Goal: Task Accomplishment & Management: Manage account settings

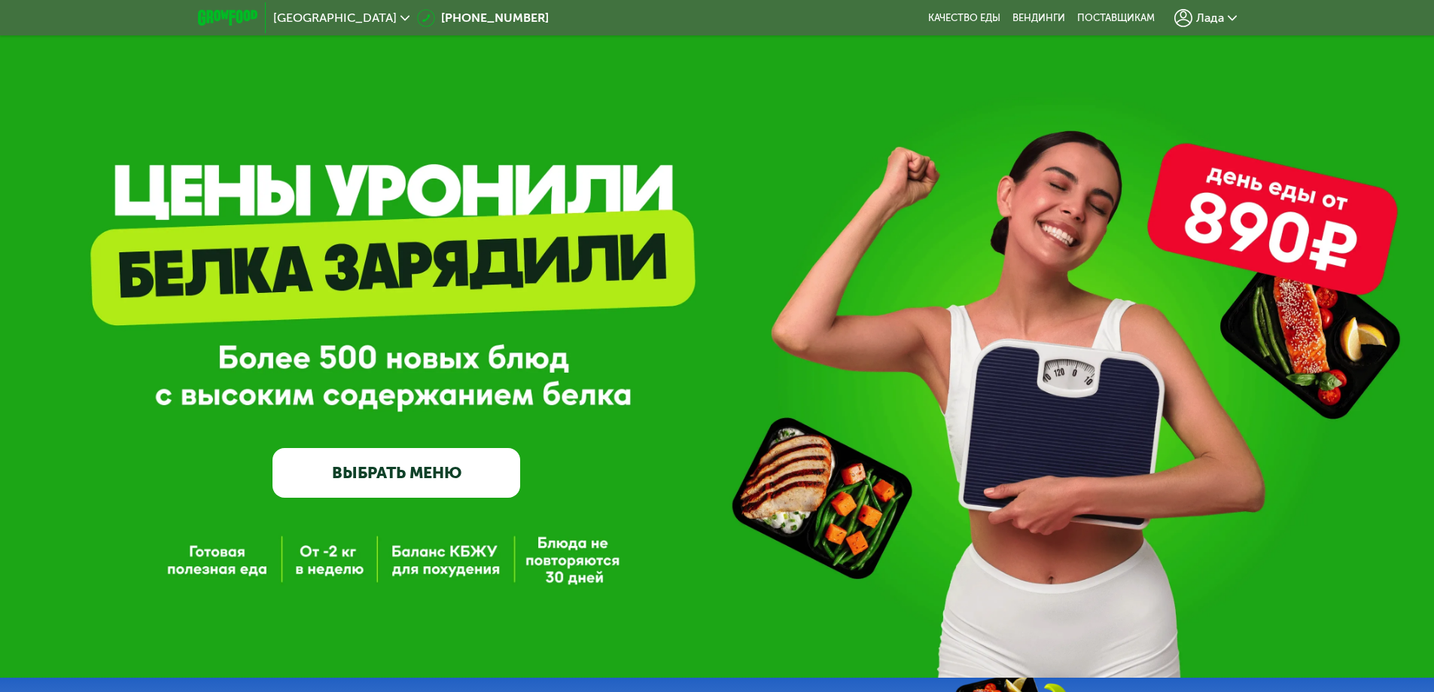
click at [1207, 20] on span "Лада" at bounding box center [1210, 18] width 28 height 12
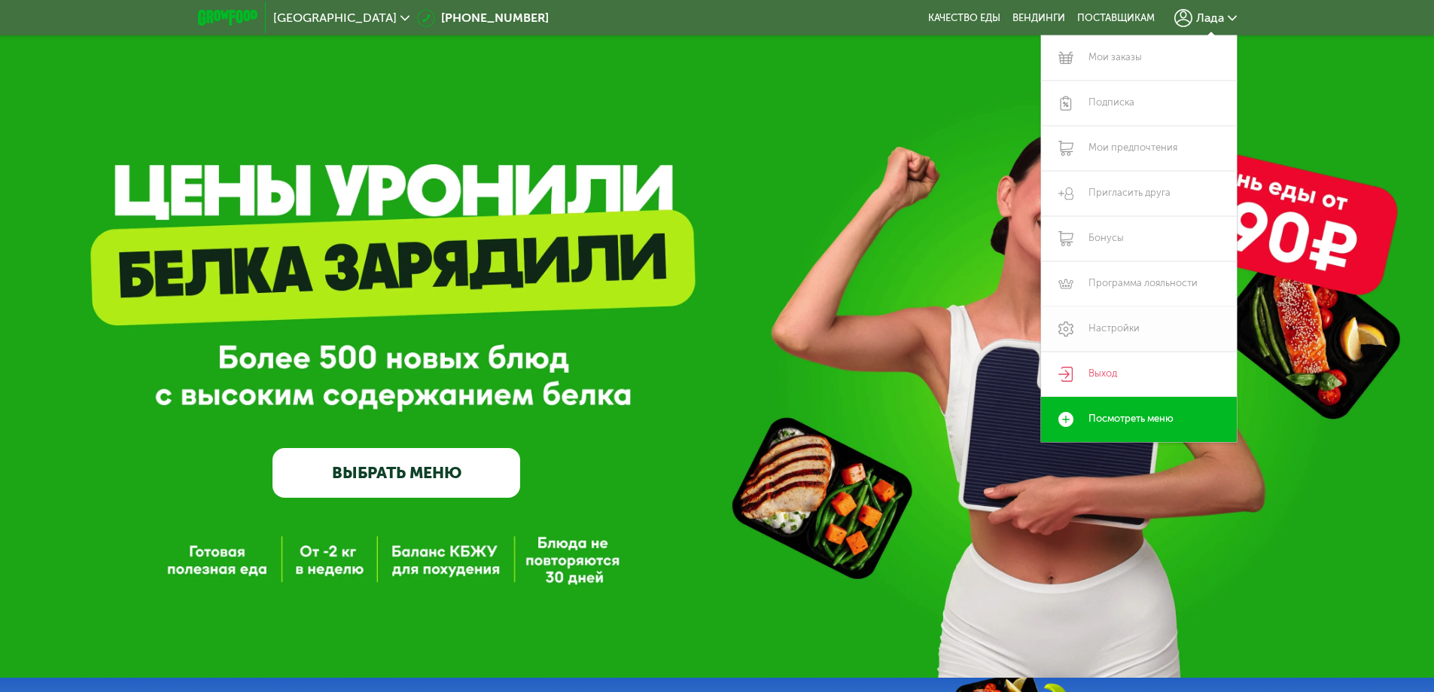
click at [1121, 340] on link "Настройки" at bounding box center [1139, 328] width 196 height 45
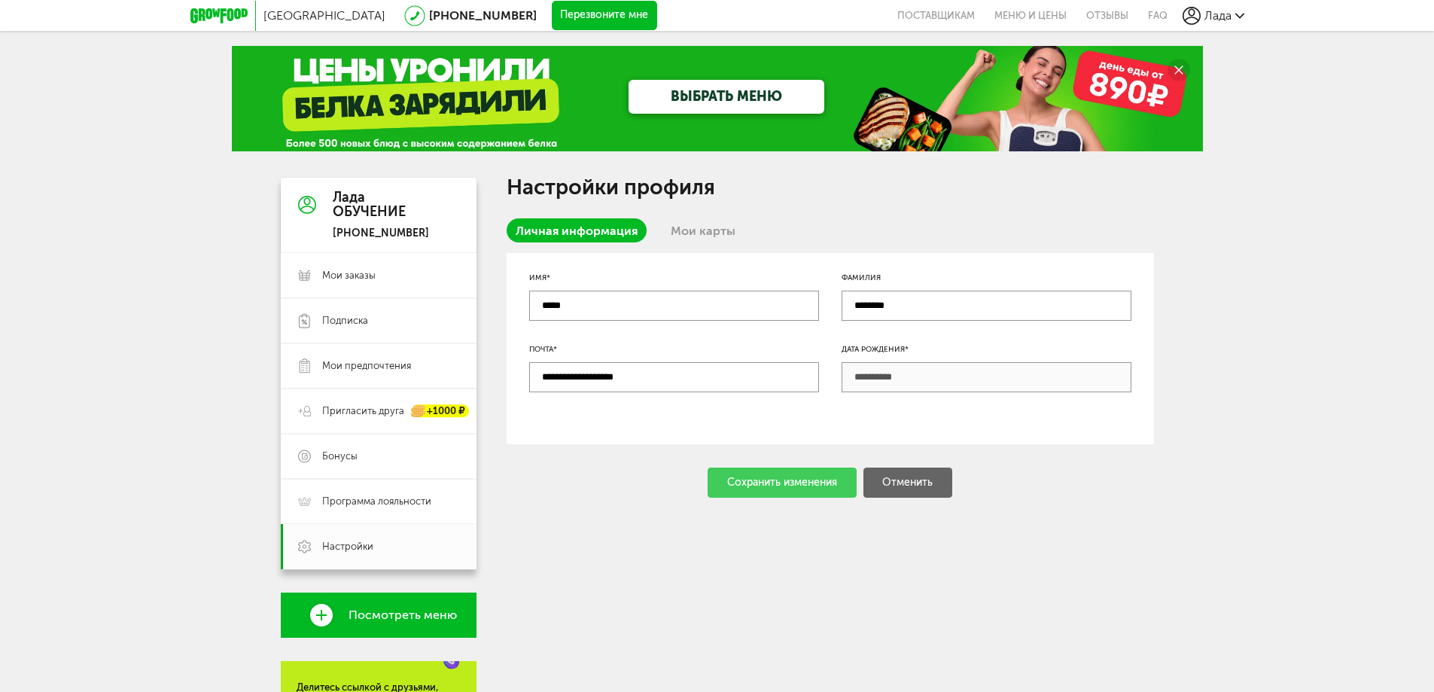
click at [737, 27] on div "Москва 8 (800) 555-21-78 Перезвоните мне поставщикам Меню и цены Отзывы FAQ Лада" at bounding box center [717, 15] width 1054 height 31
click at [234, 16] on icon at bounding box center [218, 15] width 57 height 15
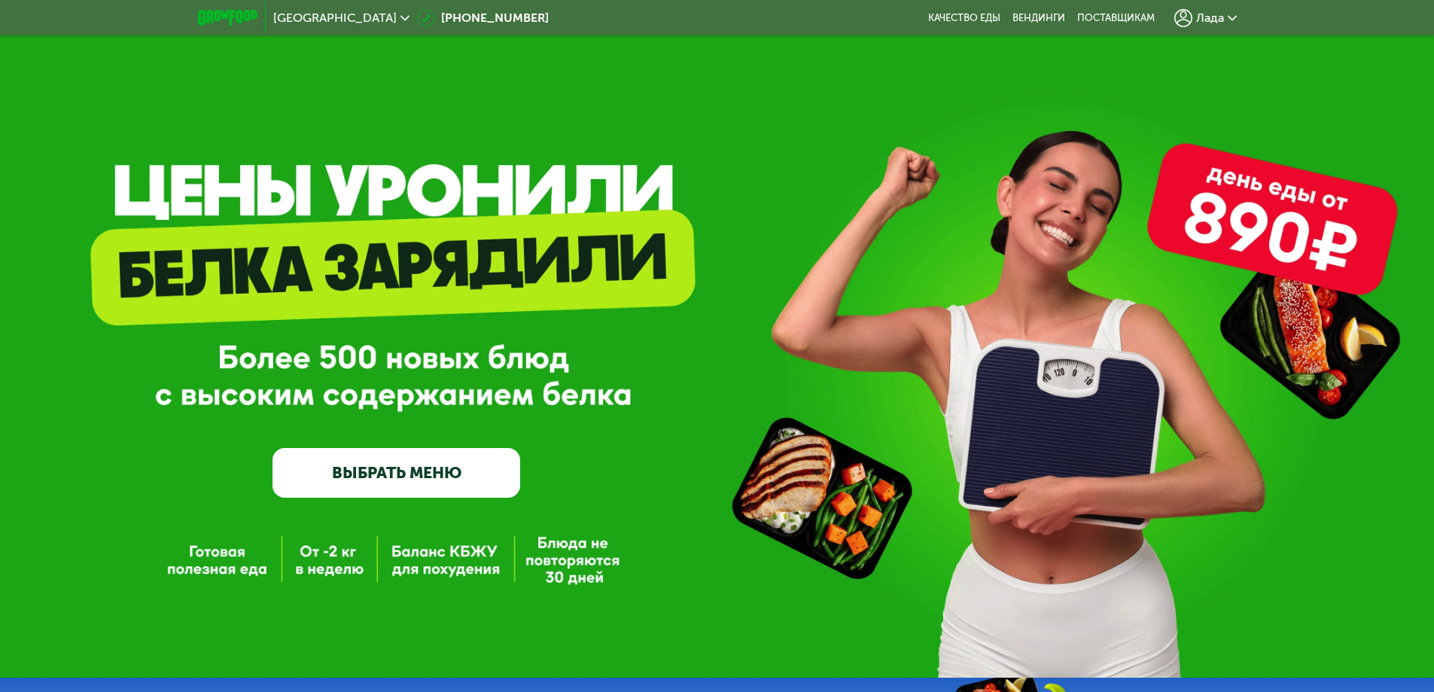
click at [1182, 21] on icon at bounding box center [1183, 18] width 18 height 18
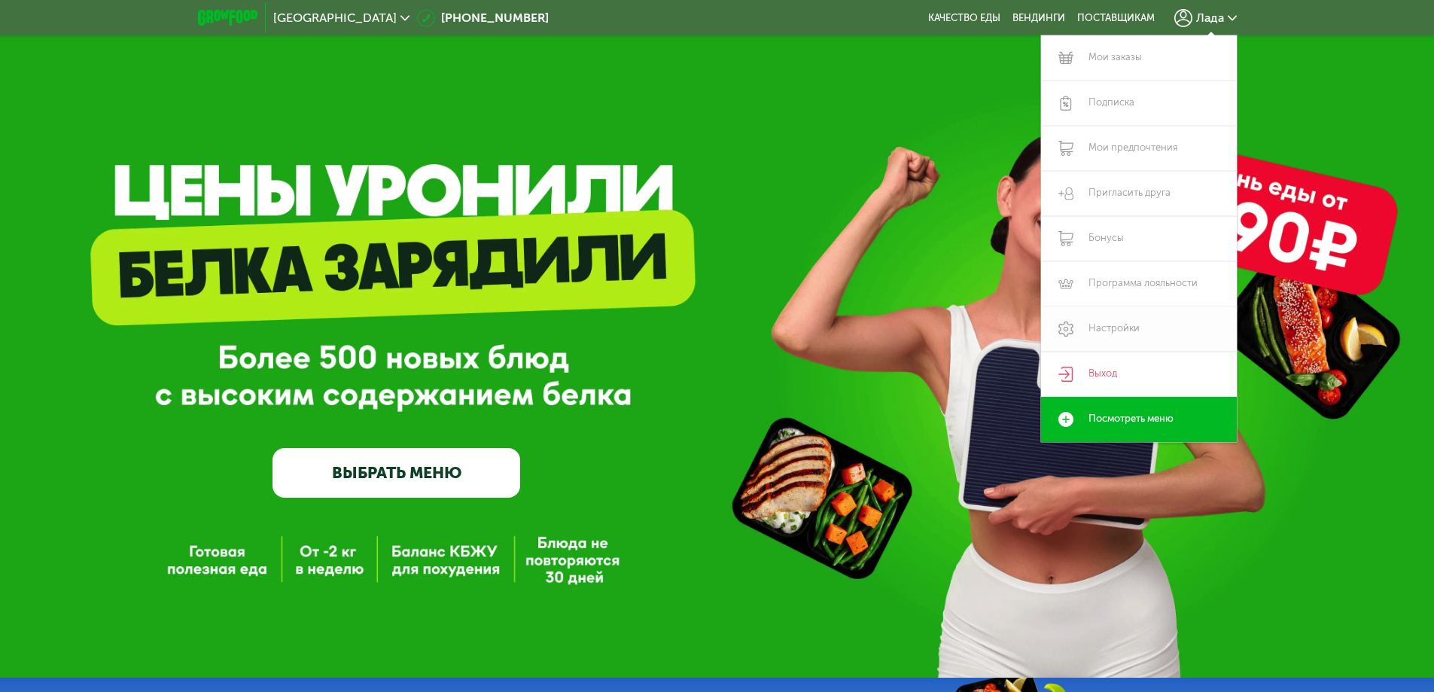
click at [1109, 336] on link "Настройки" at bounding box center [1139, 328] width 196 height 45
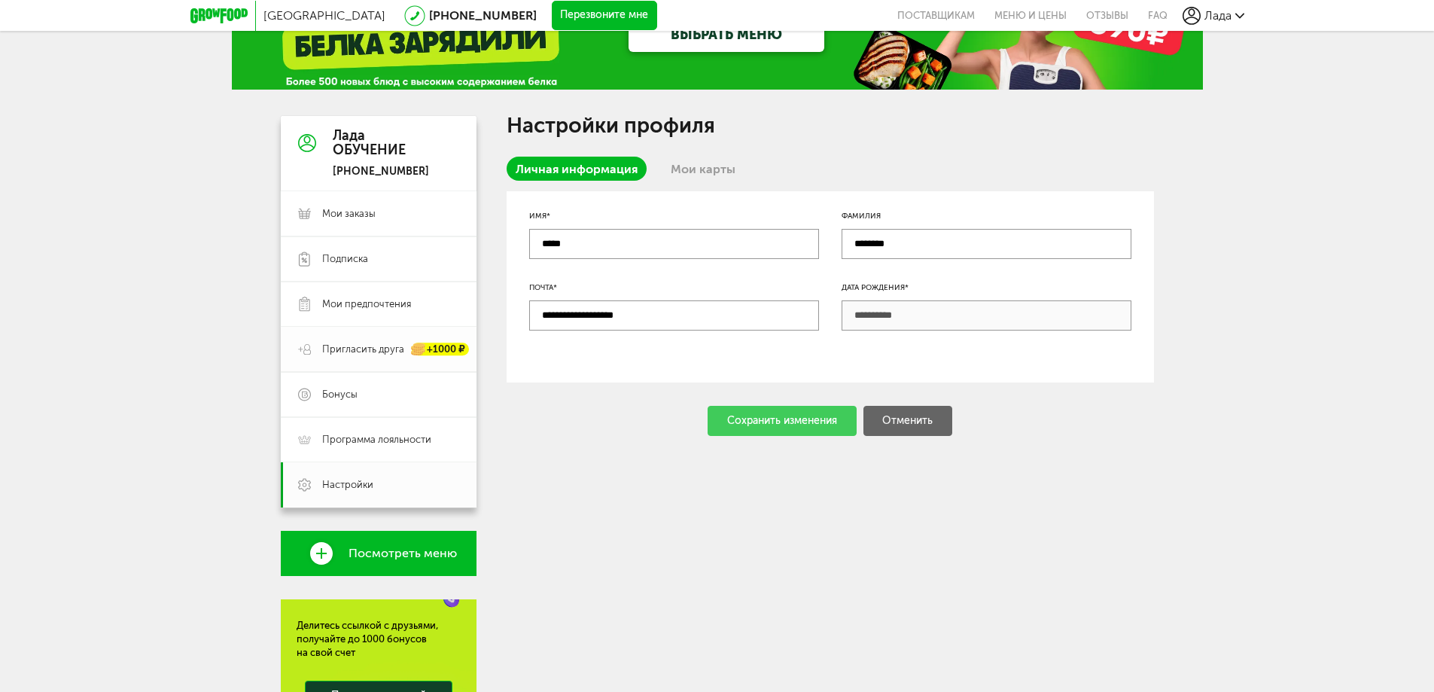
scroll to position [61, 0]
click at [357, 495] on link "Настройки" at bounding box center [379, 485] width 196 height 45
click at [726, 166] on link "Мои карты" at bounding box center [703, 169] width 83 height 24
